Goal: Task Accomplishment & Management: Use online tool/utility

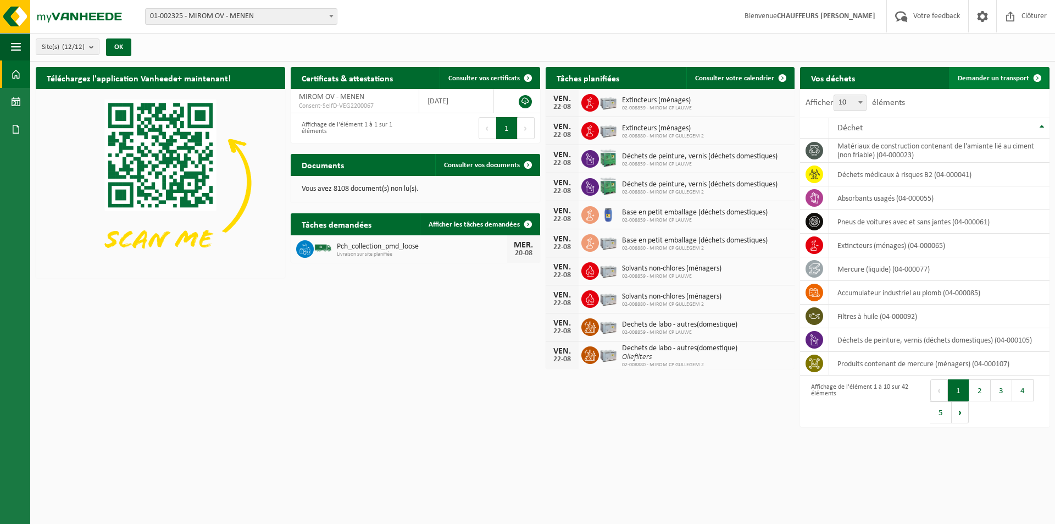
click at [984, 84] on link "Demander un transport" at bounding box center [998, 78] width 99 height 22
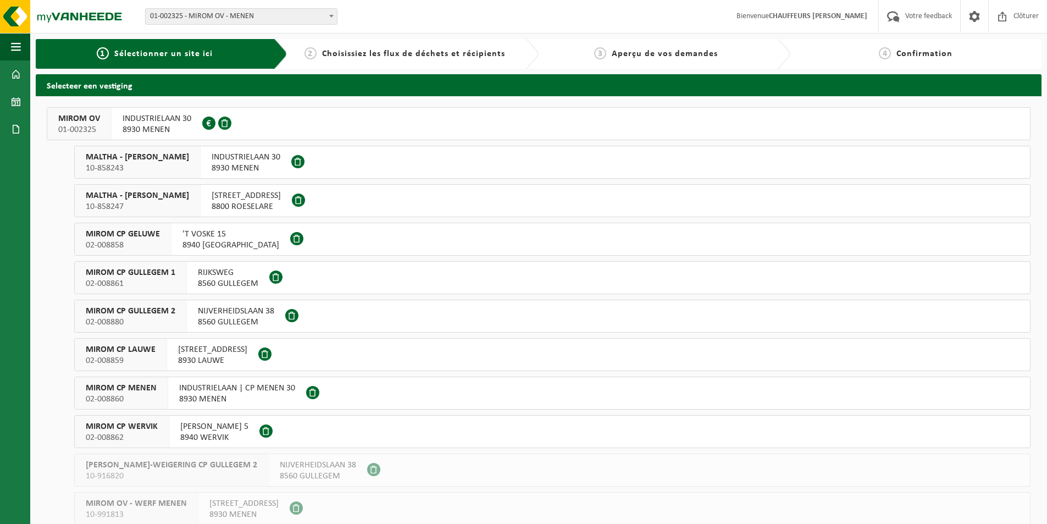
click at [439, 130] on button "MIROM OV 01-002325 INDUSTRIELAAN 30 8930 MENEN 0213.809.081" at bounding box center [539, 123] width 984 height 33
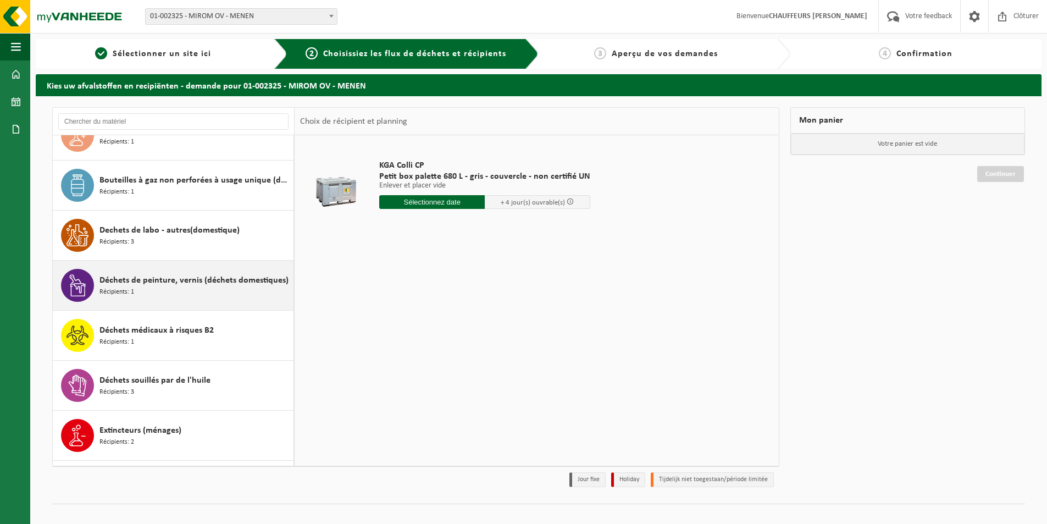
scroll to position [605, 0]
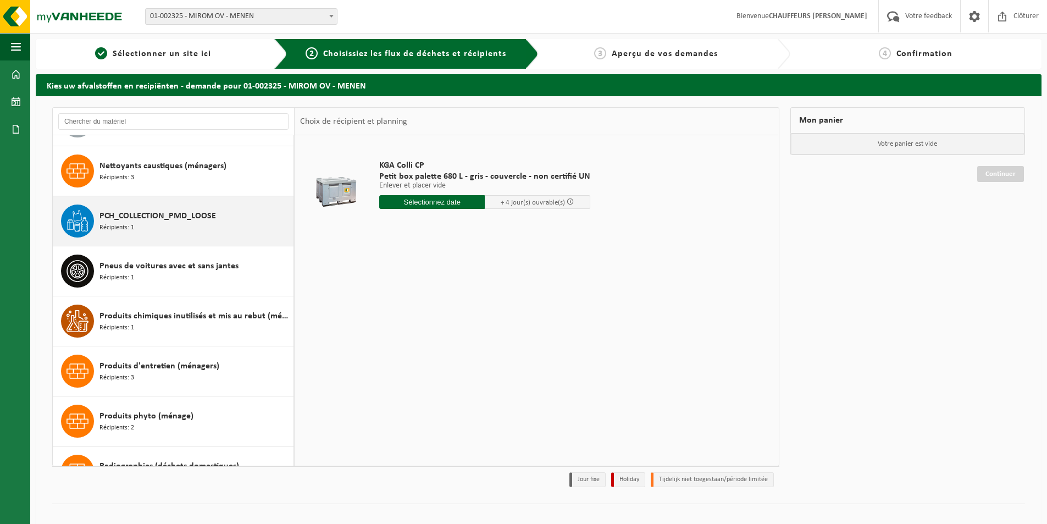
click at [207, 204] on div "PCH_COLLECTION_PMD_LOOSE Récipients: 1" at bounding box center [194, 220] width 191 height 33
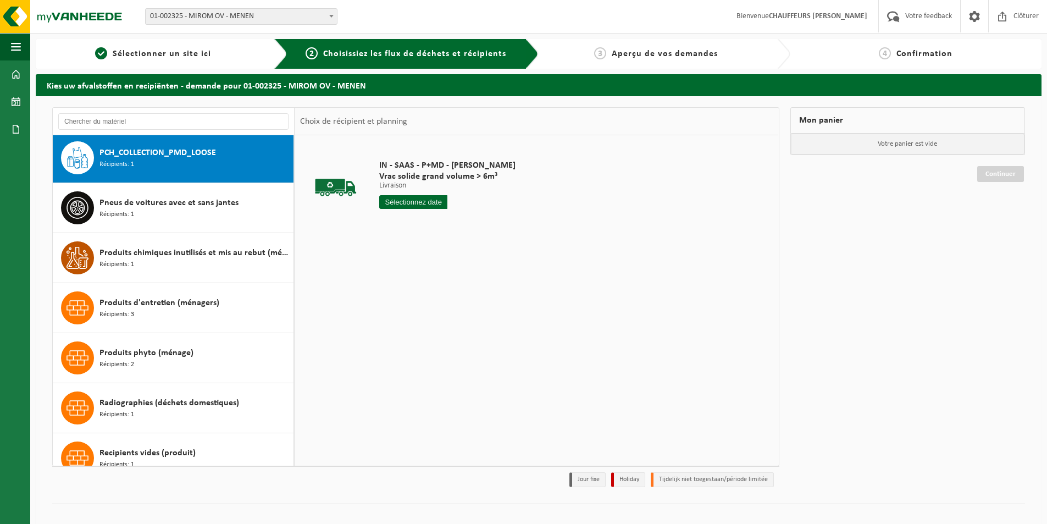
scroll to position [950, 0]
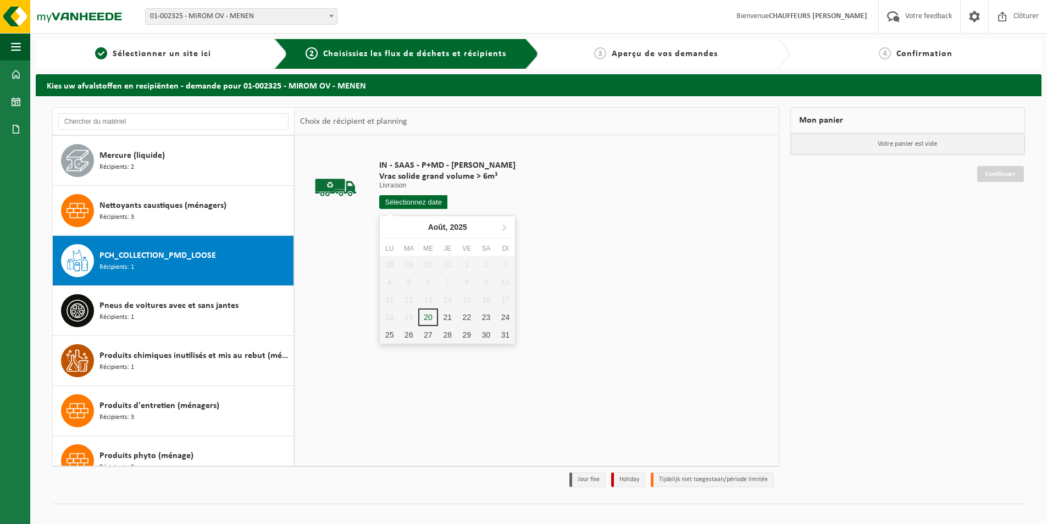
click at [392, 204] on input "text" at bounding box center [413, 202] width 68 height 14
click at [444, 322] on div "21" at bounding box center [447, 317] width 19 height 18
type input "à partir de 2025-08-21"
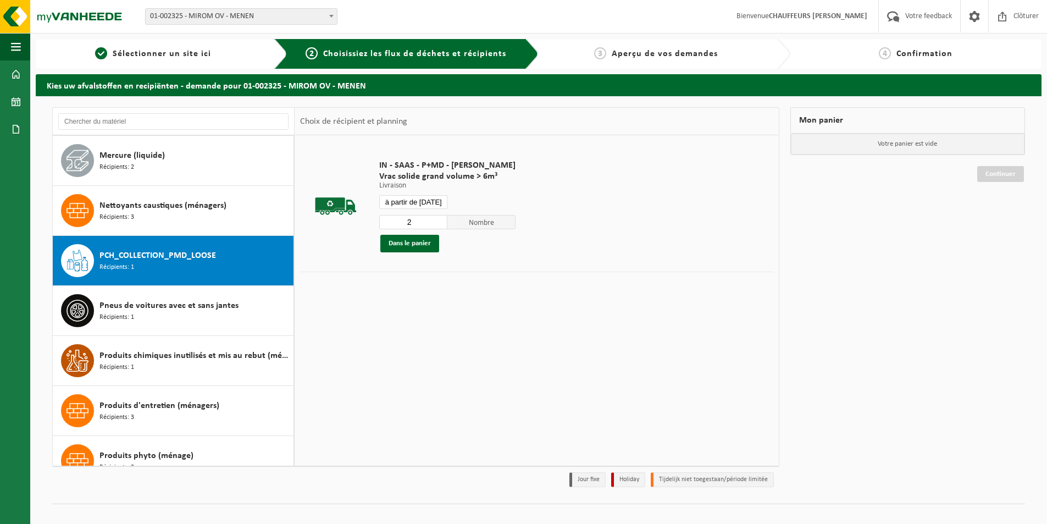
click at [436, 220] on input "2" at bounding box center [413, 222] width 68 height 14
click at [439, 219] on input "3" at bounding box center [413, 222] width 68 height 14
click at [439, 219] on input "4" at bounding box center [413, 222] width 68 height 14
click at [437, 219] on input "5" at bounding box center [413, 222] width 68 height 14
click at [437, 215] on input "5" at bounding box center [413, 222] width 68 height 14
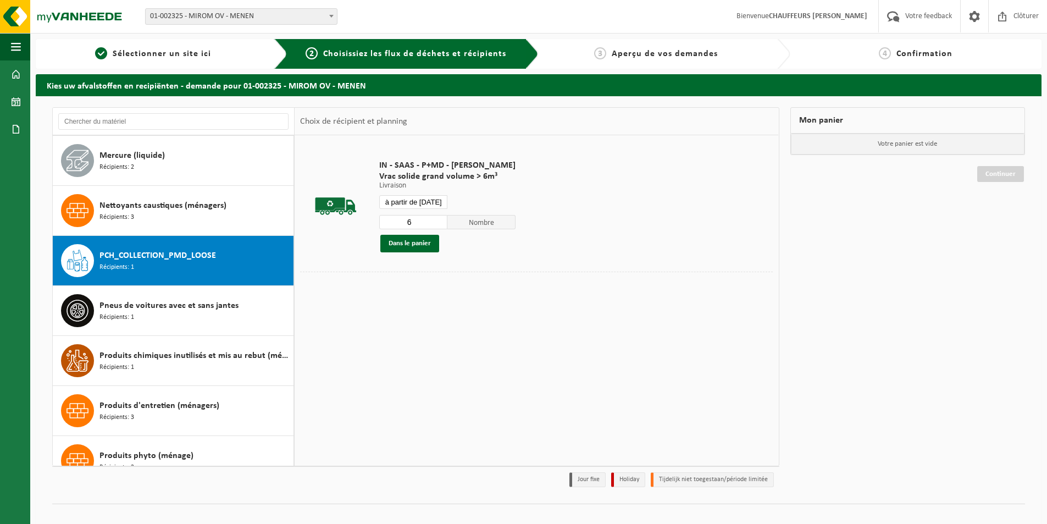
type input "6"
click at [436, 222] on input "6" at bounding box center [413, 222] width 68 height 14
click at [427, 245] on button "Dans le panier" at bounding box center [409, 244] width 59 height 18
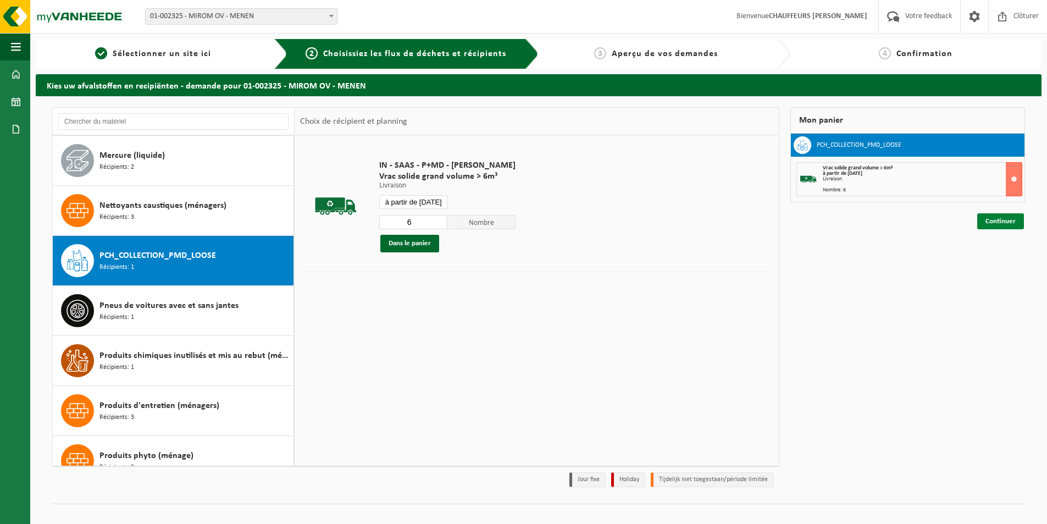
click at [1014, 225] on link "Continuer" at bounding box center [1000, 221] width 47 height 16
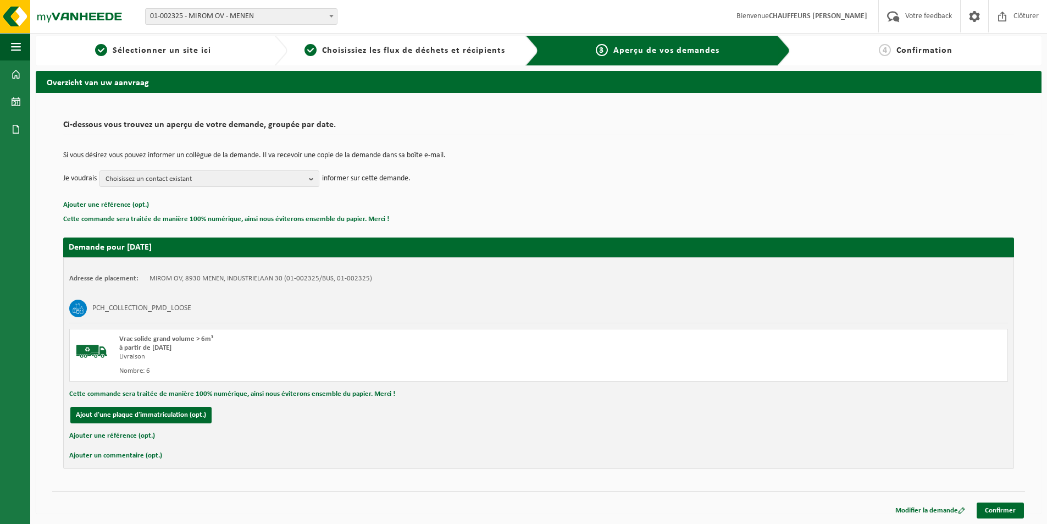
scroll to position [4, 0]
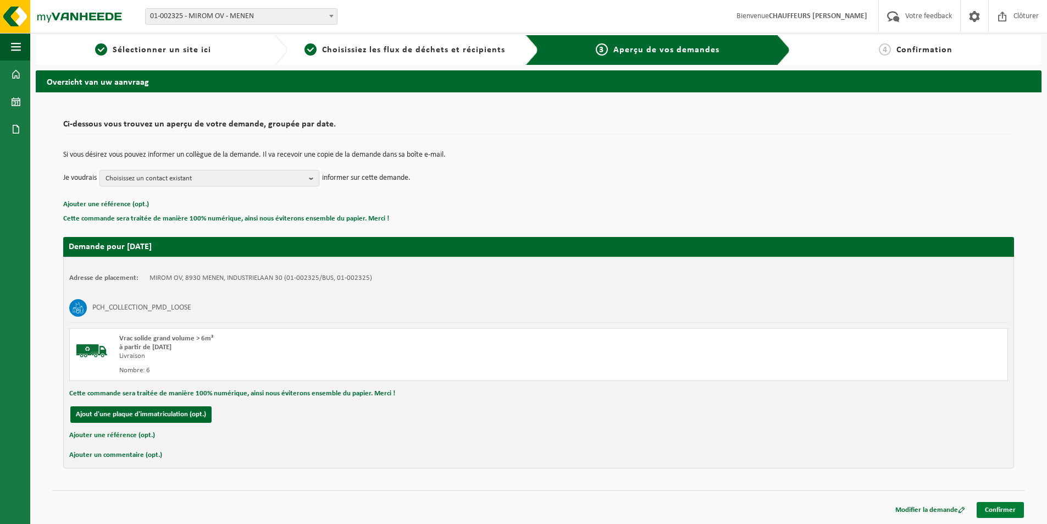
click at [986, 504] on link "Confirmer" at bounding box center [1000, 510] width 47 height 16
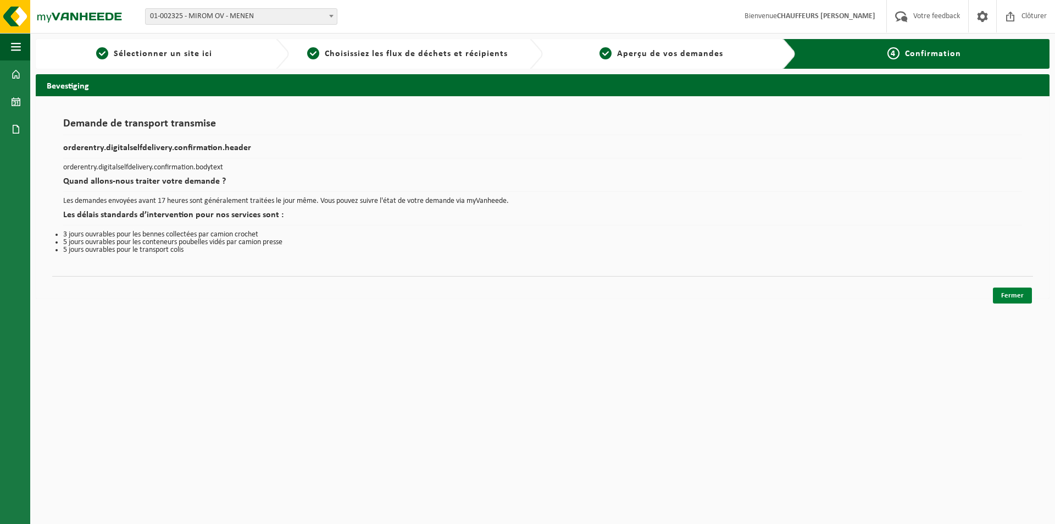
click at [1010, 297] on link "Fermer" at bounding box center [1012, 295] width 39 height 16
